Goal: Task Accomplishment & Management: Manage account settings

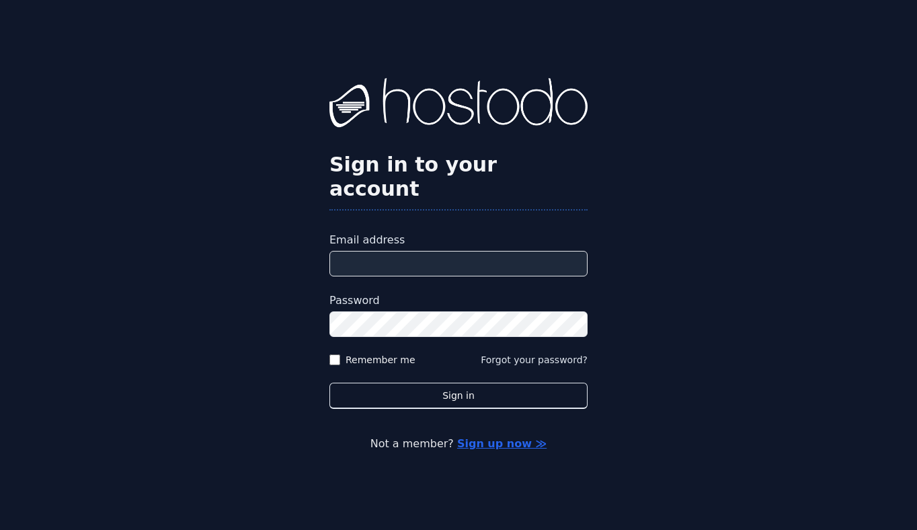
click at [490, 254] on input "Email address" at bounding box center [459, 264] width 258 height 26
type input "**********"
click at [385, 353] on label "Remember me" at bounding box center [381, 359] width 70 height 13
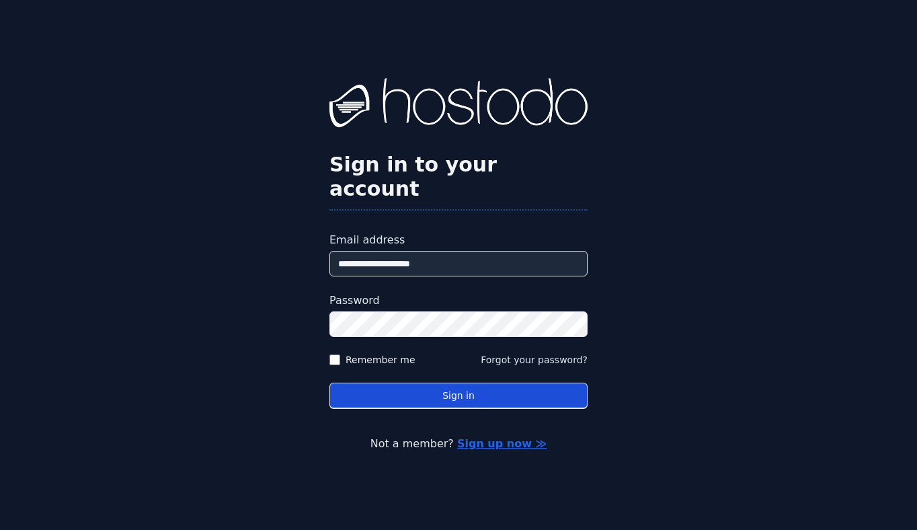
click at [418, 390] on button "Sign in" at bounding box center [459, 396] width 258 height 26
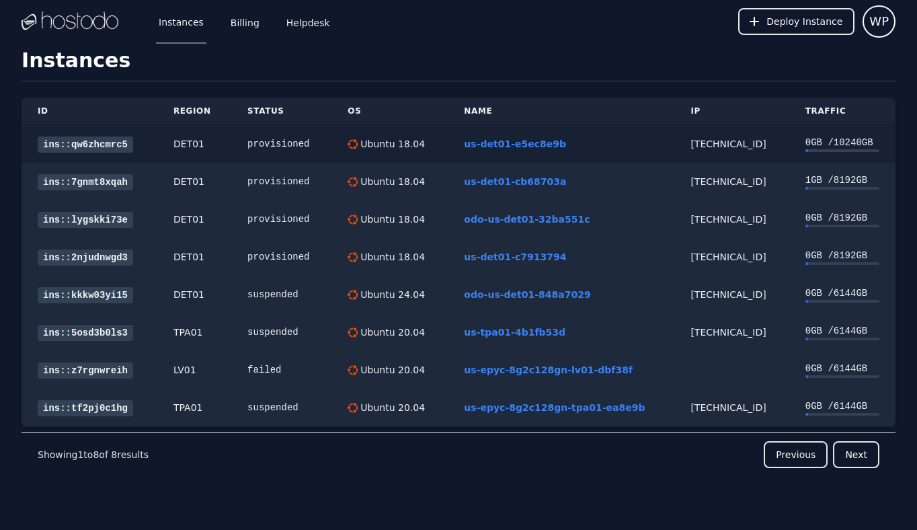
click at [104, 141] on link "ins::qw6zhcmrc5" at bounding box center [86, 145] width 96 height 16
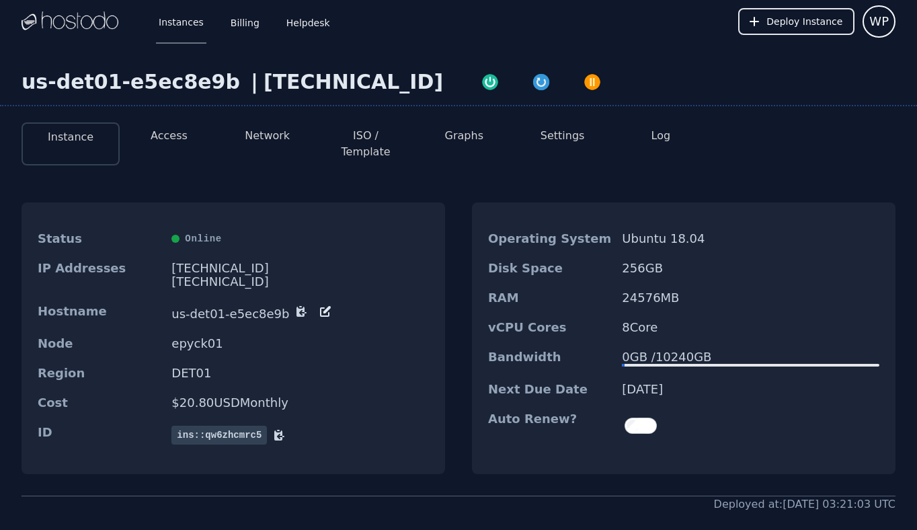
click at [295, 81] on div "[TECHNICAL_ID]" at bounding box center [354, 82] width 180 height 24
copy div "[TECHNICAL_ID]"
click at [163, 128] on button "Access" at bounding box center [169, 136] width 37 height 16
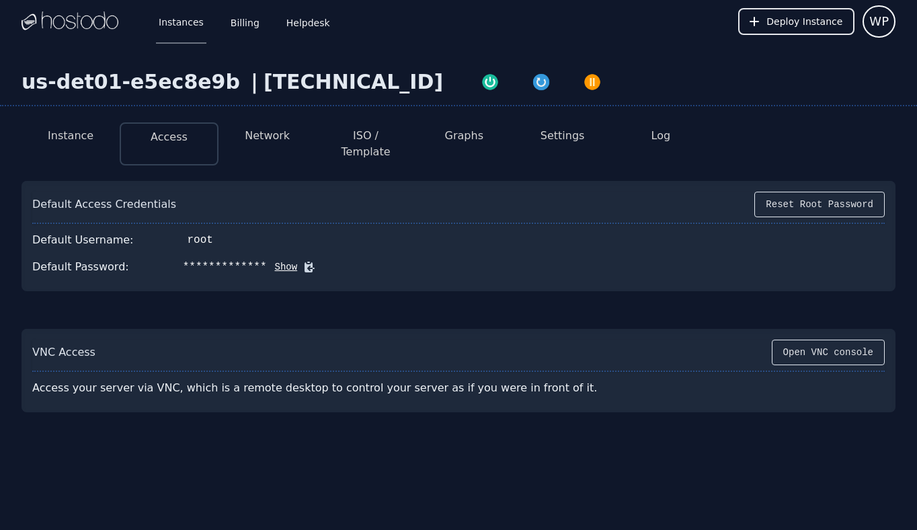
click at [304, 260] on icon at bounding box center [309, 266] width 13 height 13
